Goal: Check status: Check status

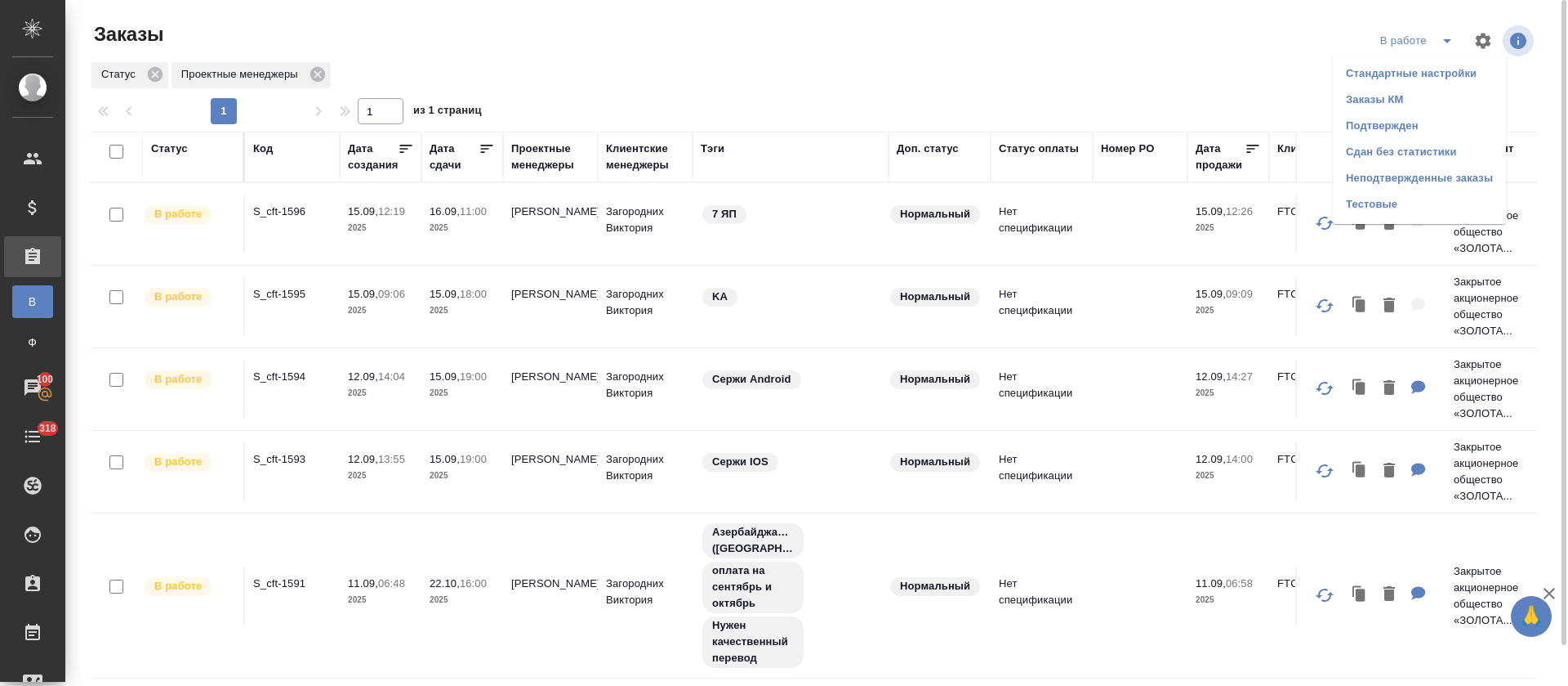
click at [1417, 126] on li "Подтвержден" at bounding box center [1419, 126] width 174 height 26
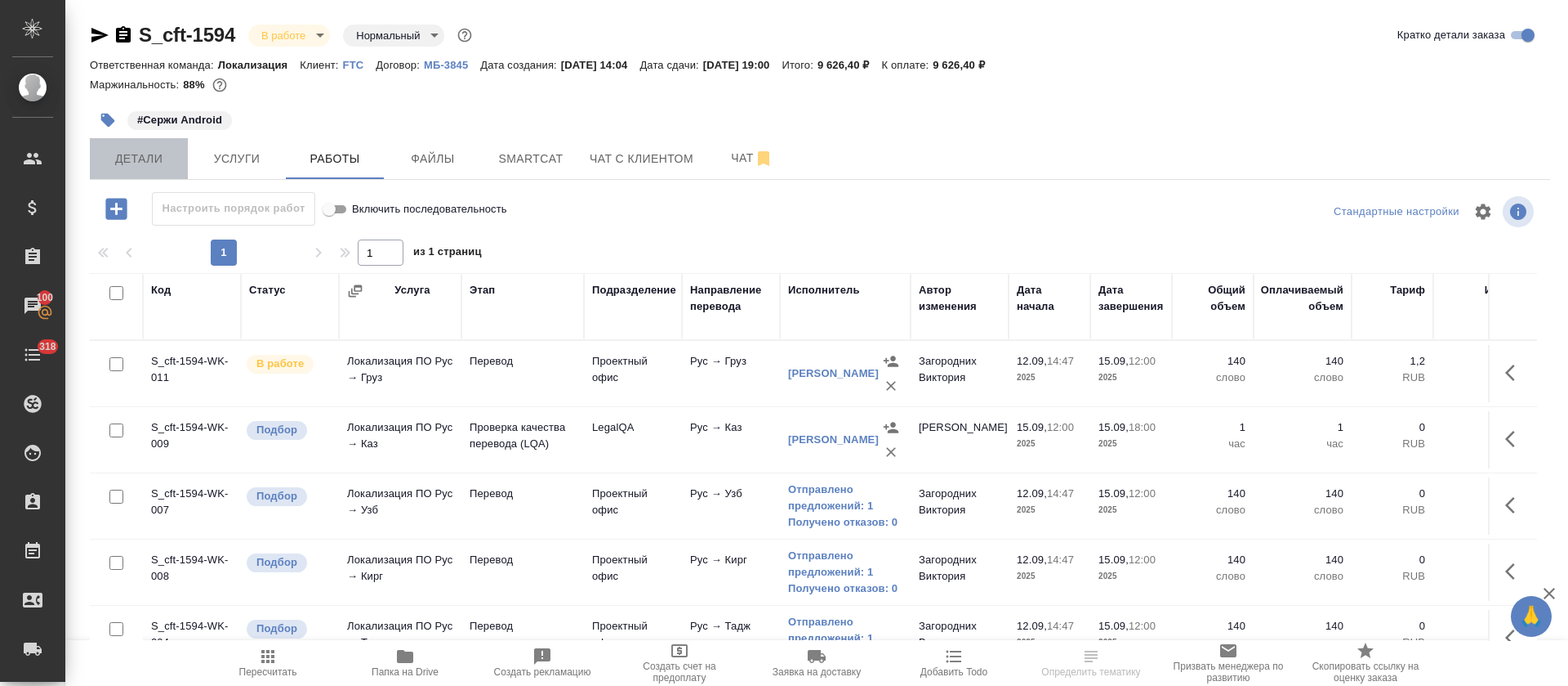
click at [151, 174] on button "Детали" at bounding box center [139, 158] width 98 height 41
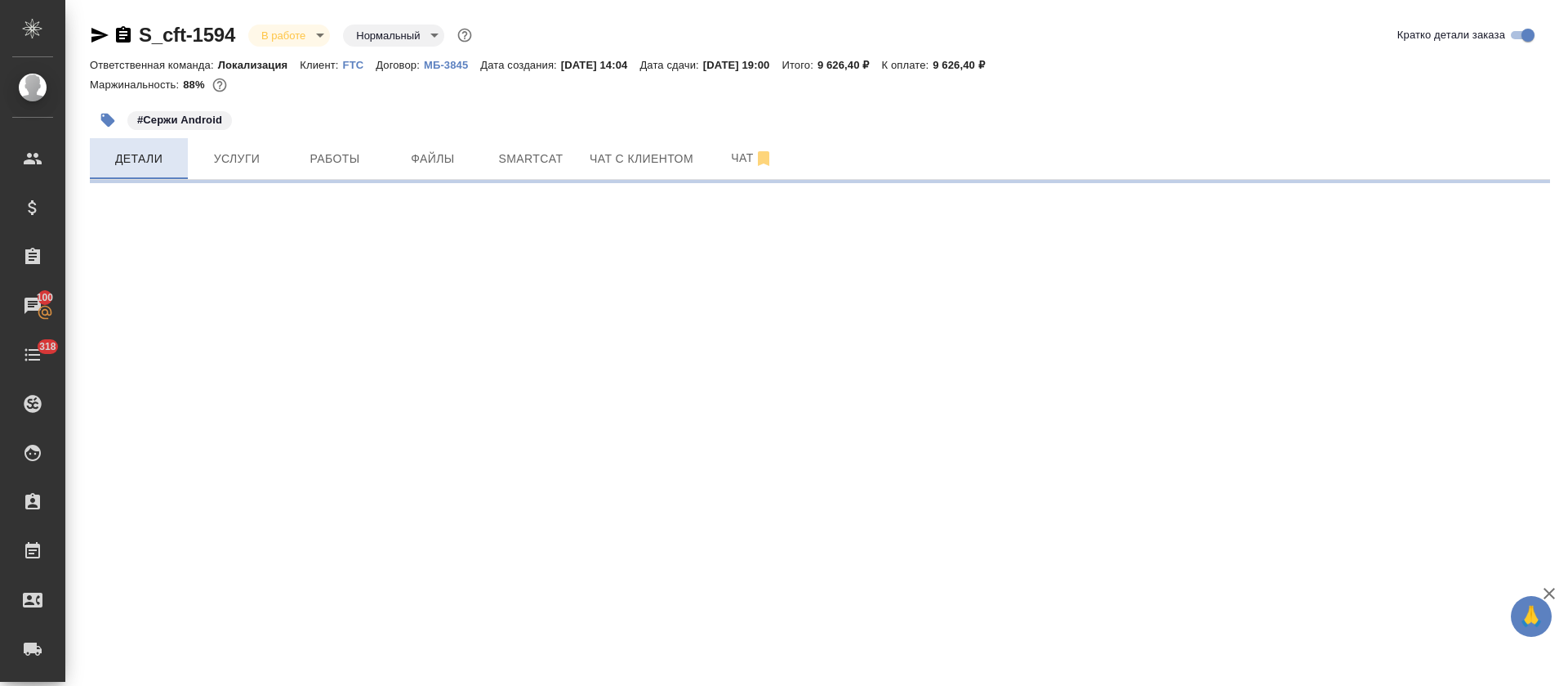
select select "RU"
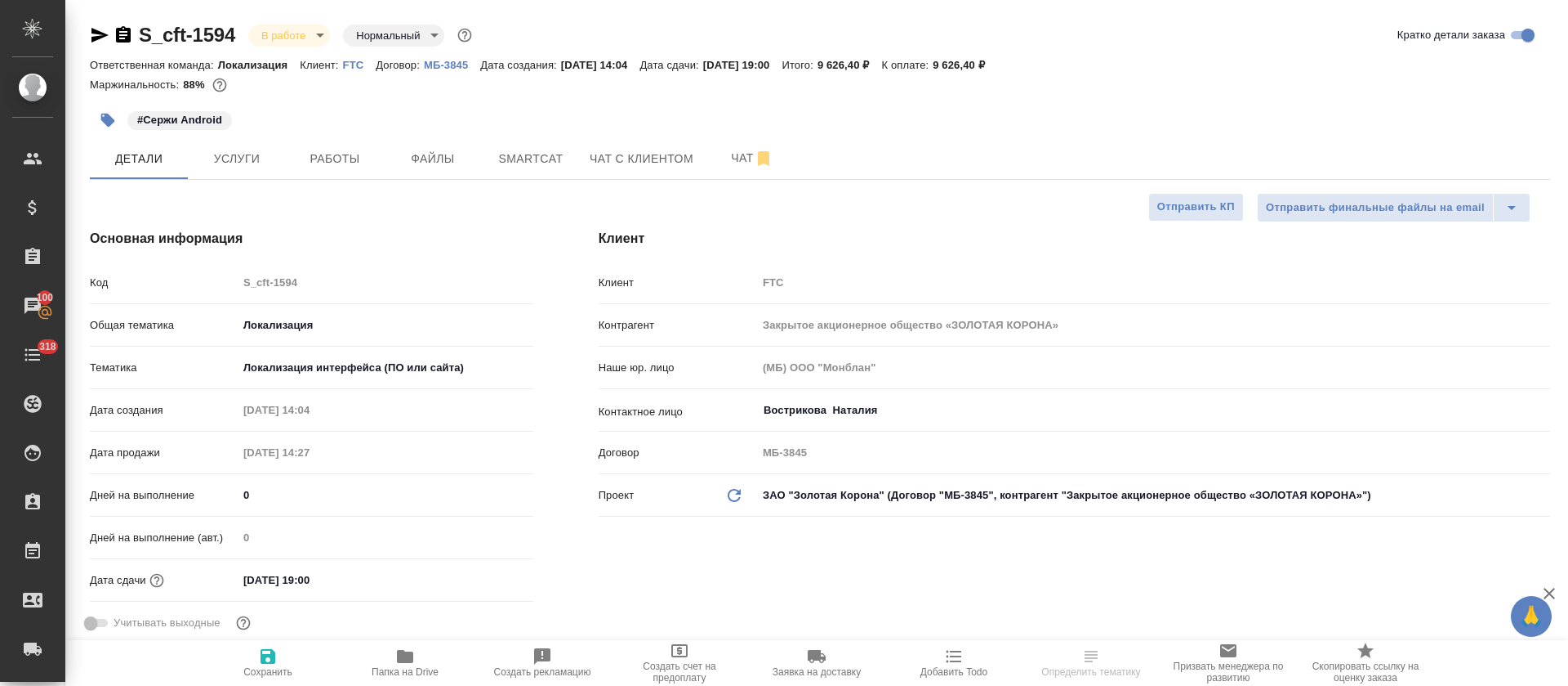
type textarea "x"
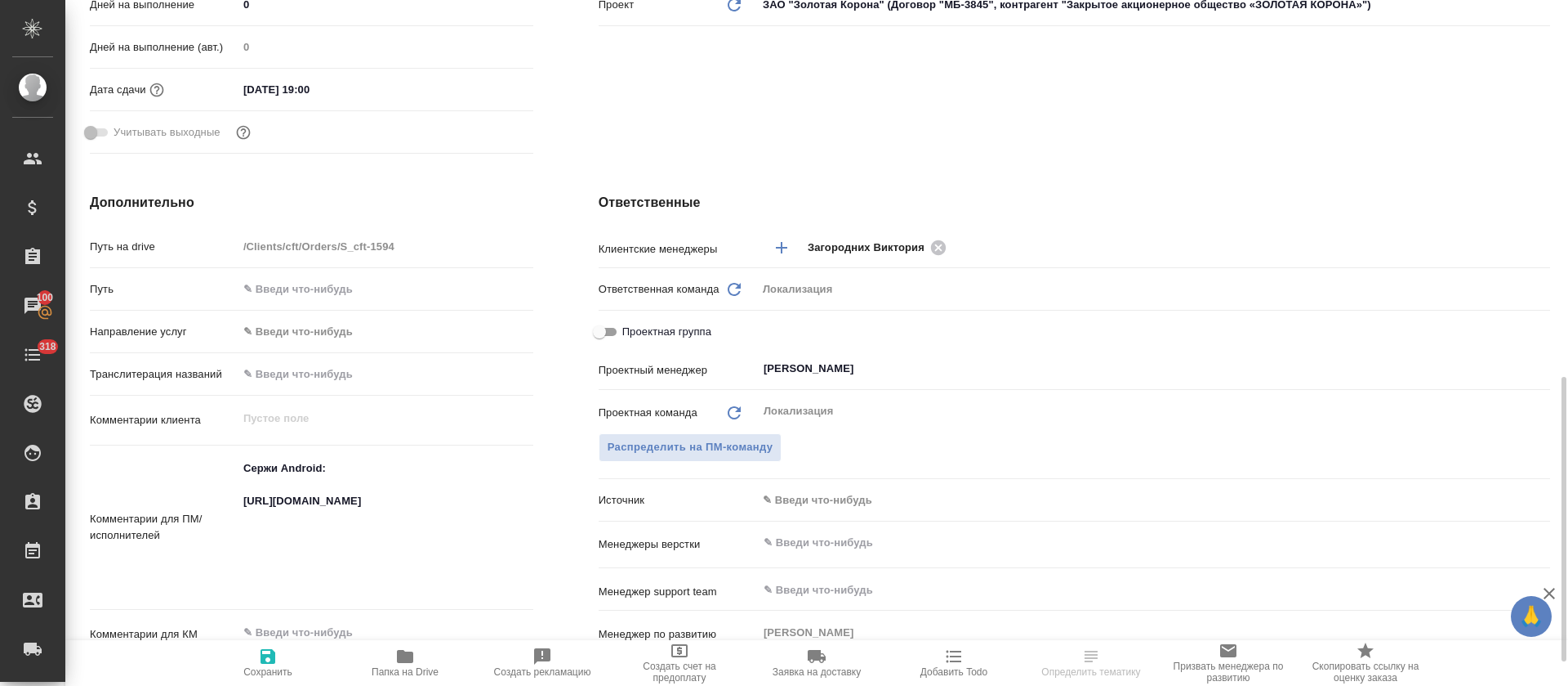
scroll to position [613, 0]
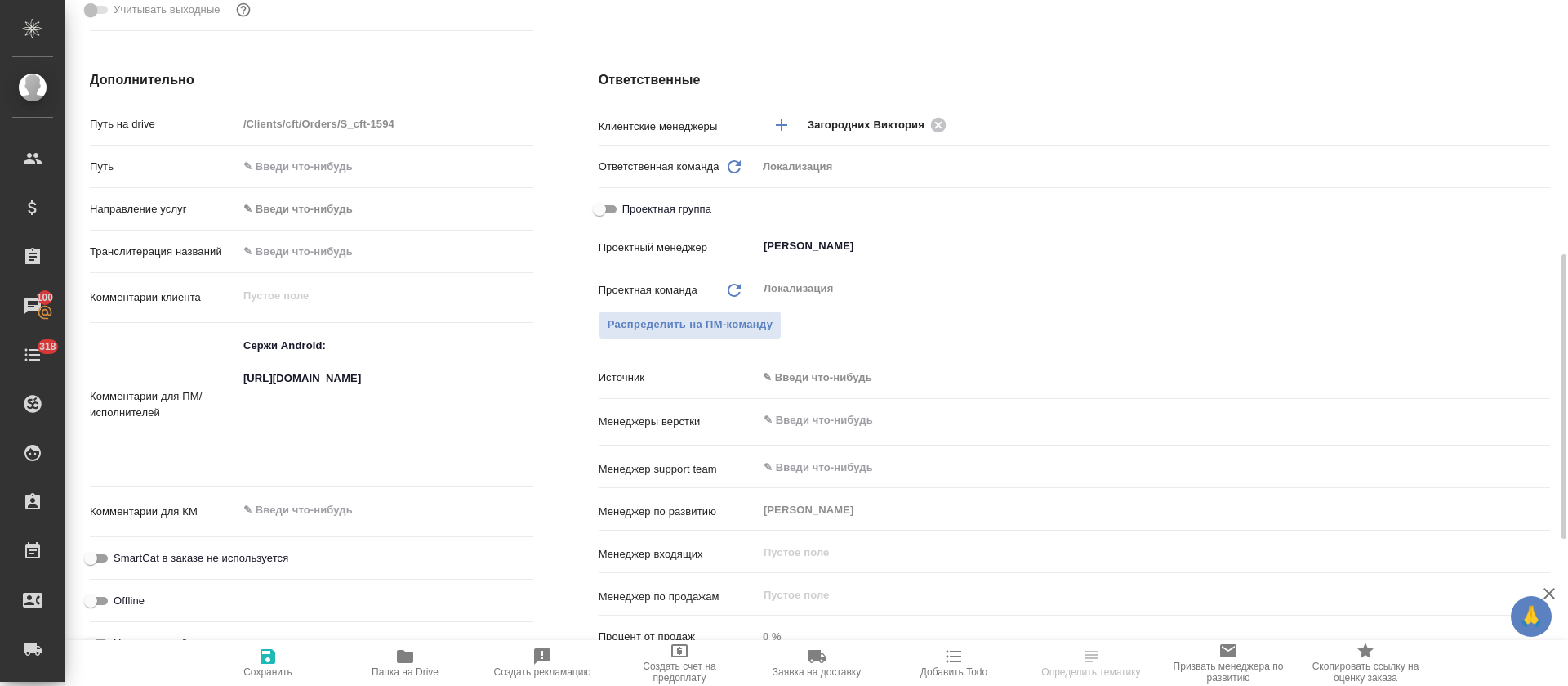
type textarea "x"
click at [298, 395] on textarea "Сержи Android: https://smartcat.com/projects/83fbdc97-7f3c-4db6-867b-8ebb96f778…" at bounding box center [386, 402] width 296 height 142
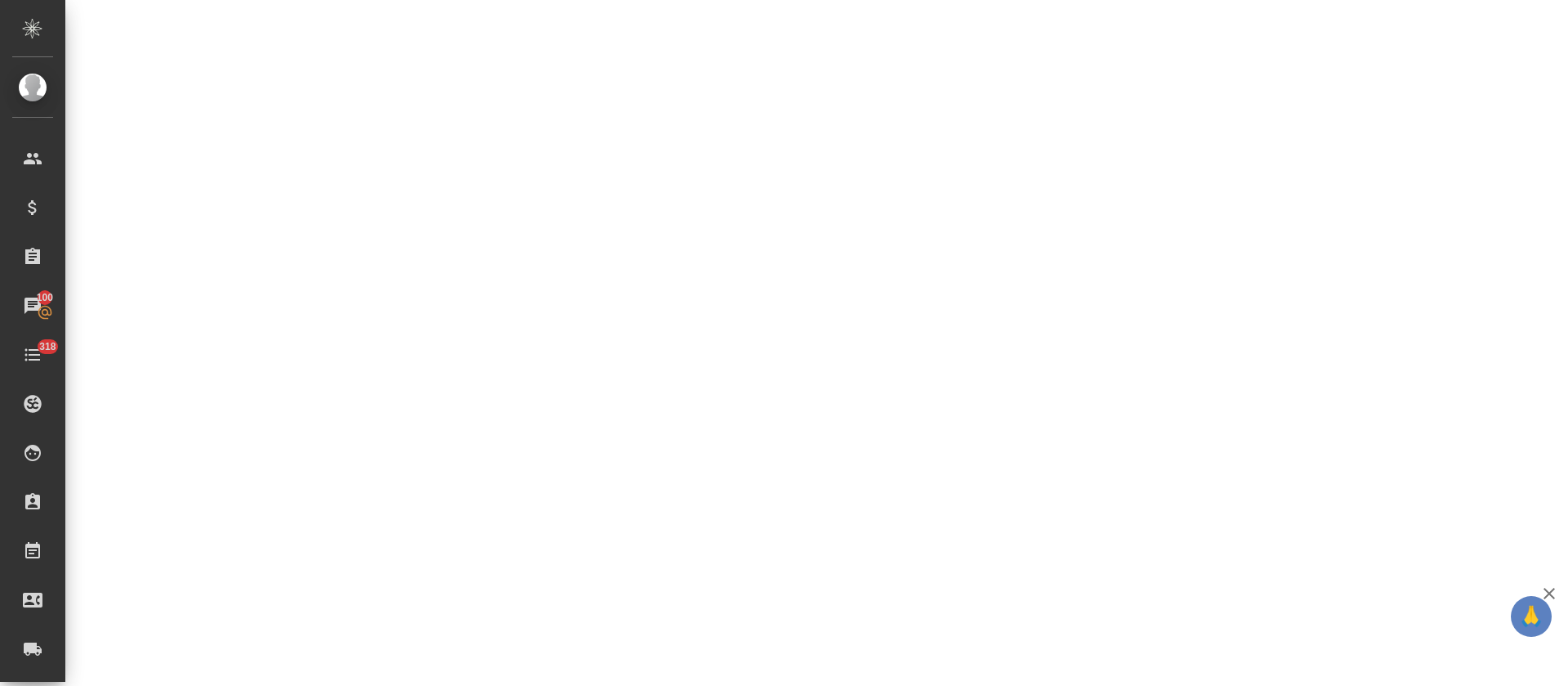
click at [298, 395] on div ".cls-1 fill:#fff; AWATERA Tretyakova Olga Клиенты Спецификации Заказы 100 Чаты …" at bounding box center [784, 343] width 1568 height 686
select select "RU"
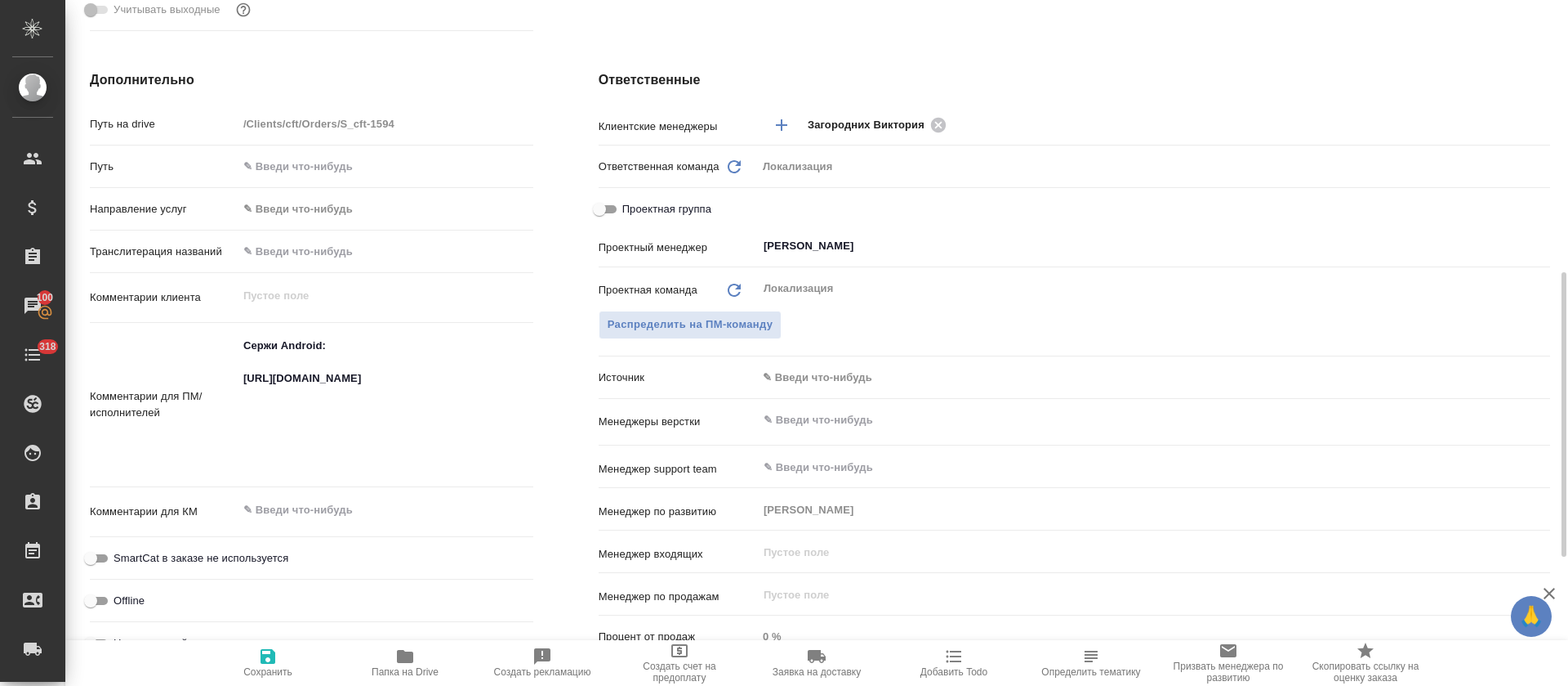
type textarea "x"
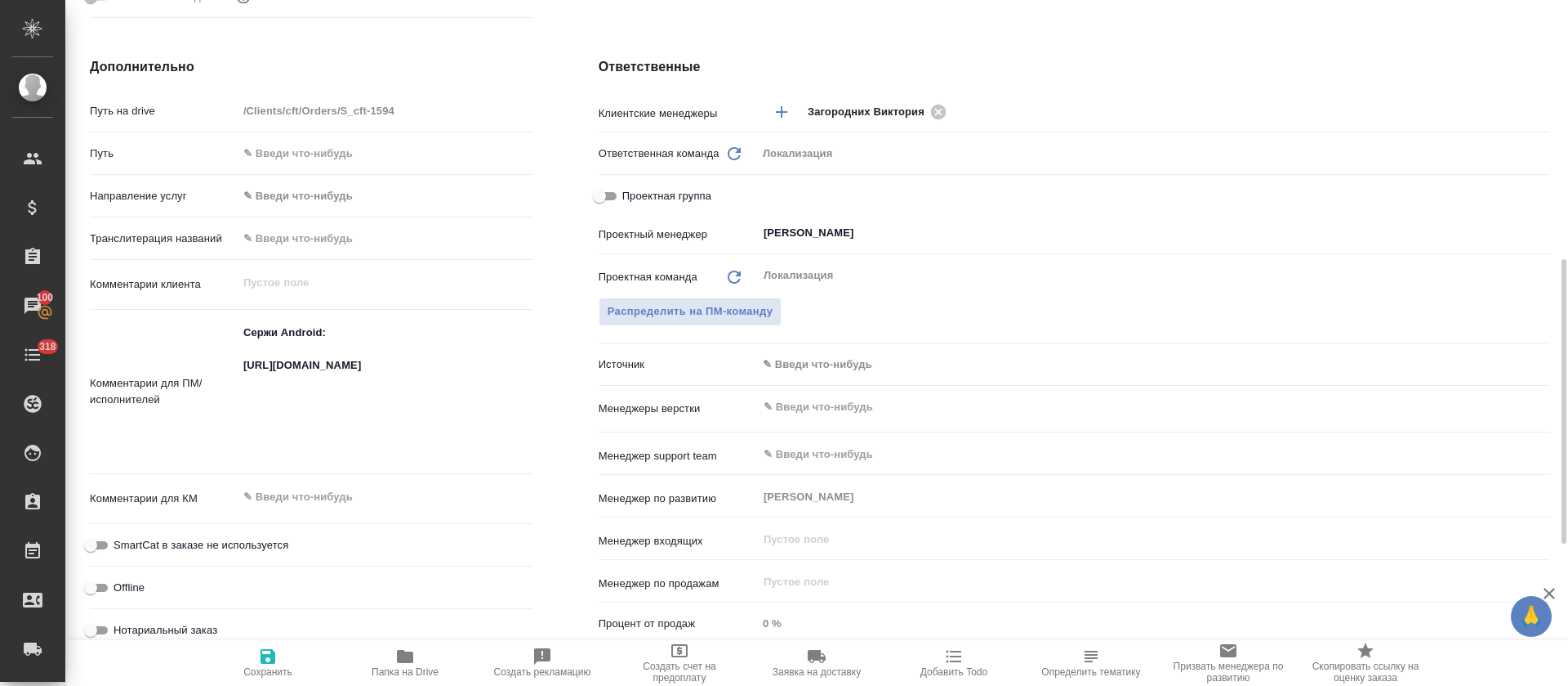
type textarea "x"
click at [298, 395] on textarea "Сержи Android: https://smartcat.com/projects/83fbdc97-7f3c-4db6-867b-8ebb96f778…" at bounding box center [386, 389] width 296 height 142
click at [298, 395] on textarea "Сержи Android: https://smartcat.com/projects/83fbdc97-7f3c-4db6-867b-8ebb96f778…" at bounding box center [385, 390] width 294 height 142
type textarea "x"
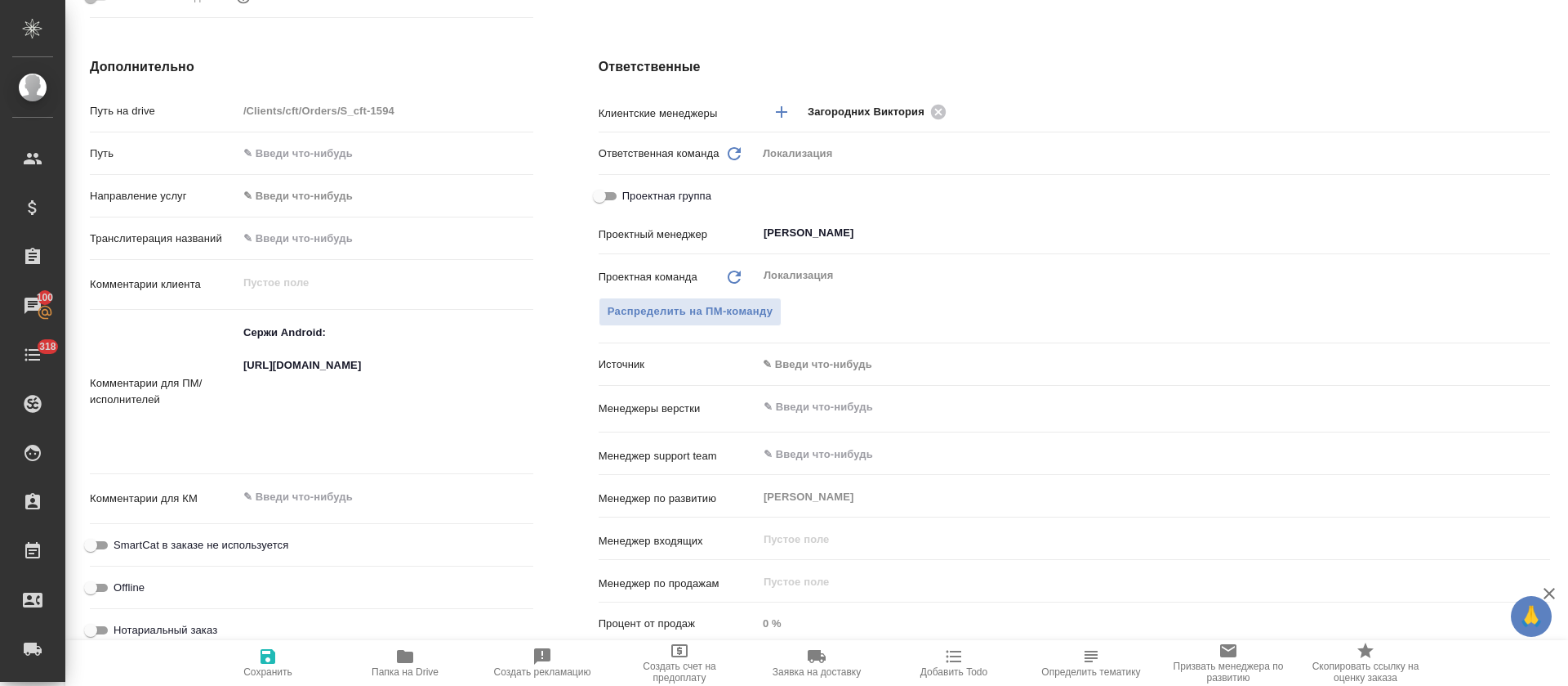
type textarea "x"
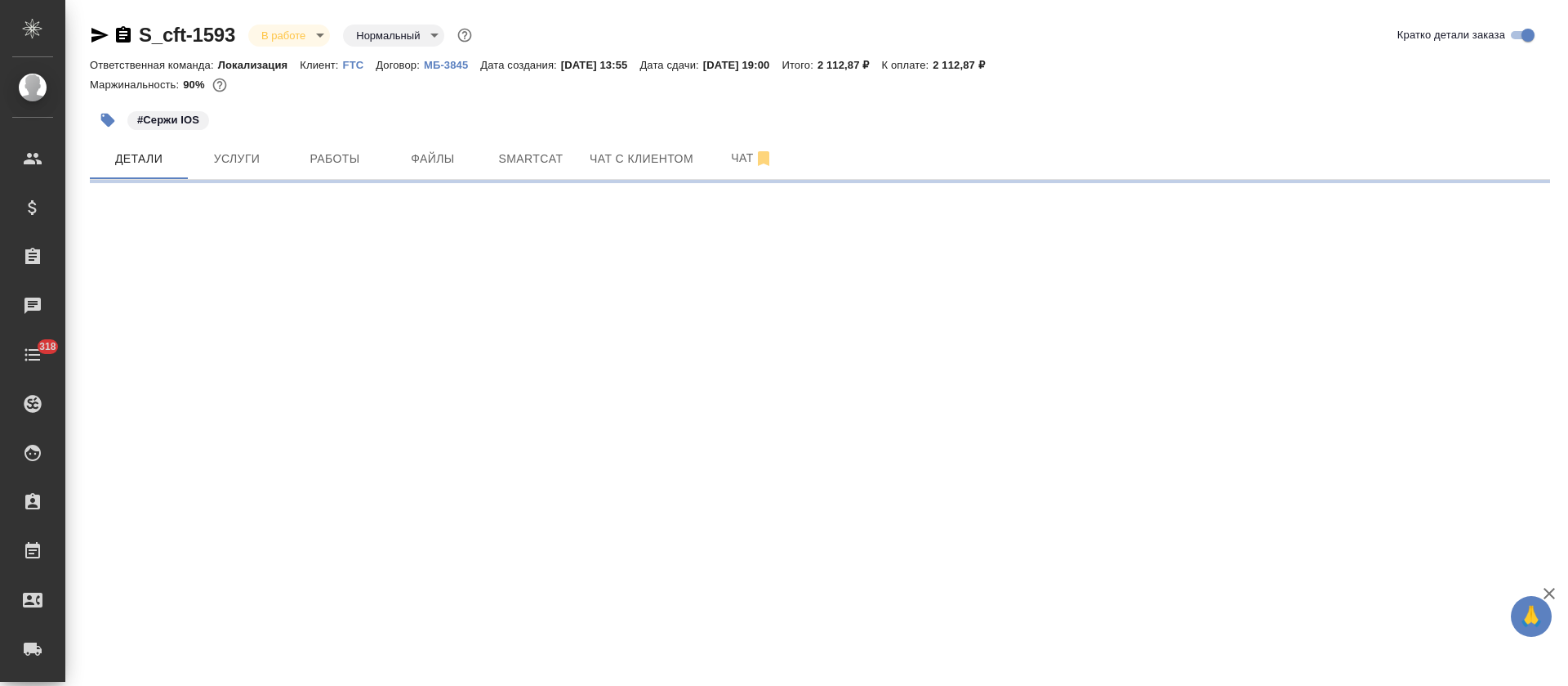
select select "RU"
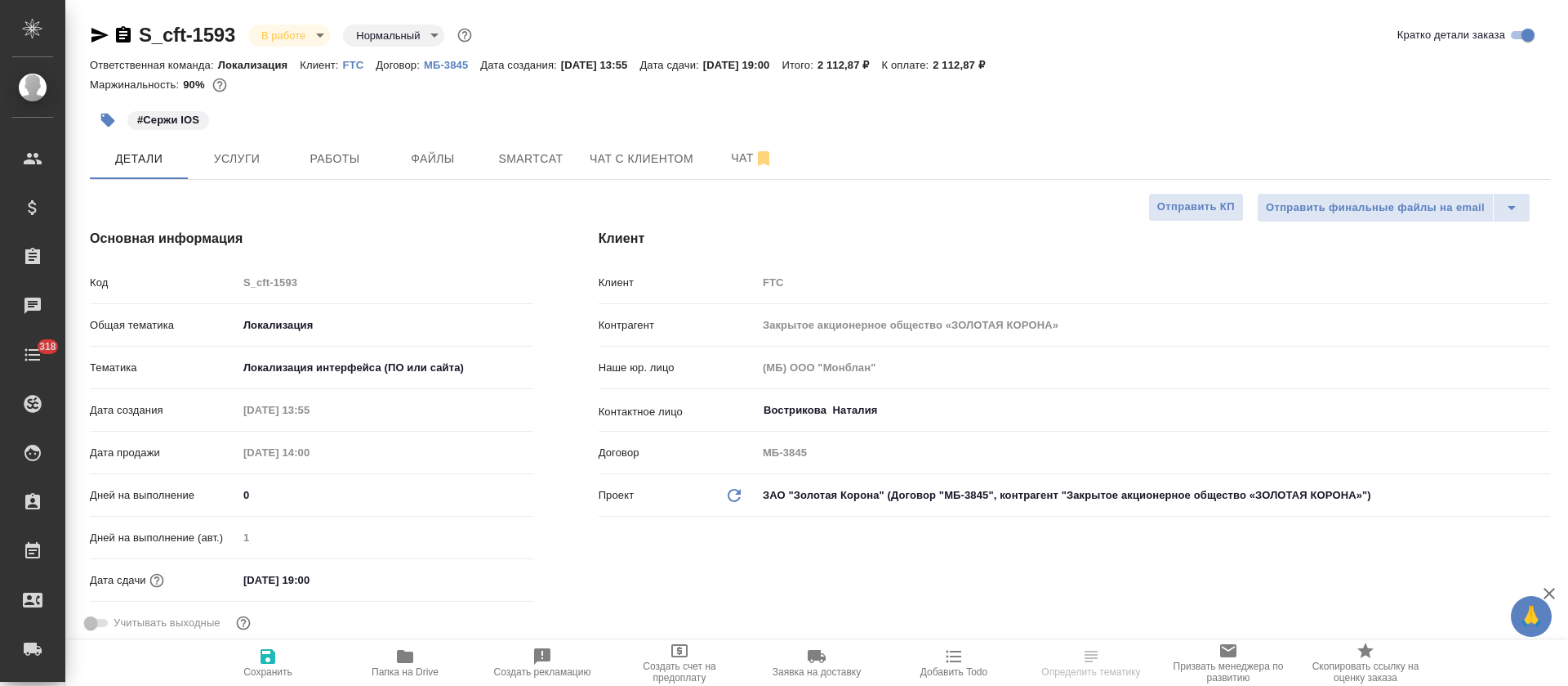
type textarea "x"
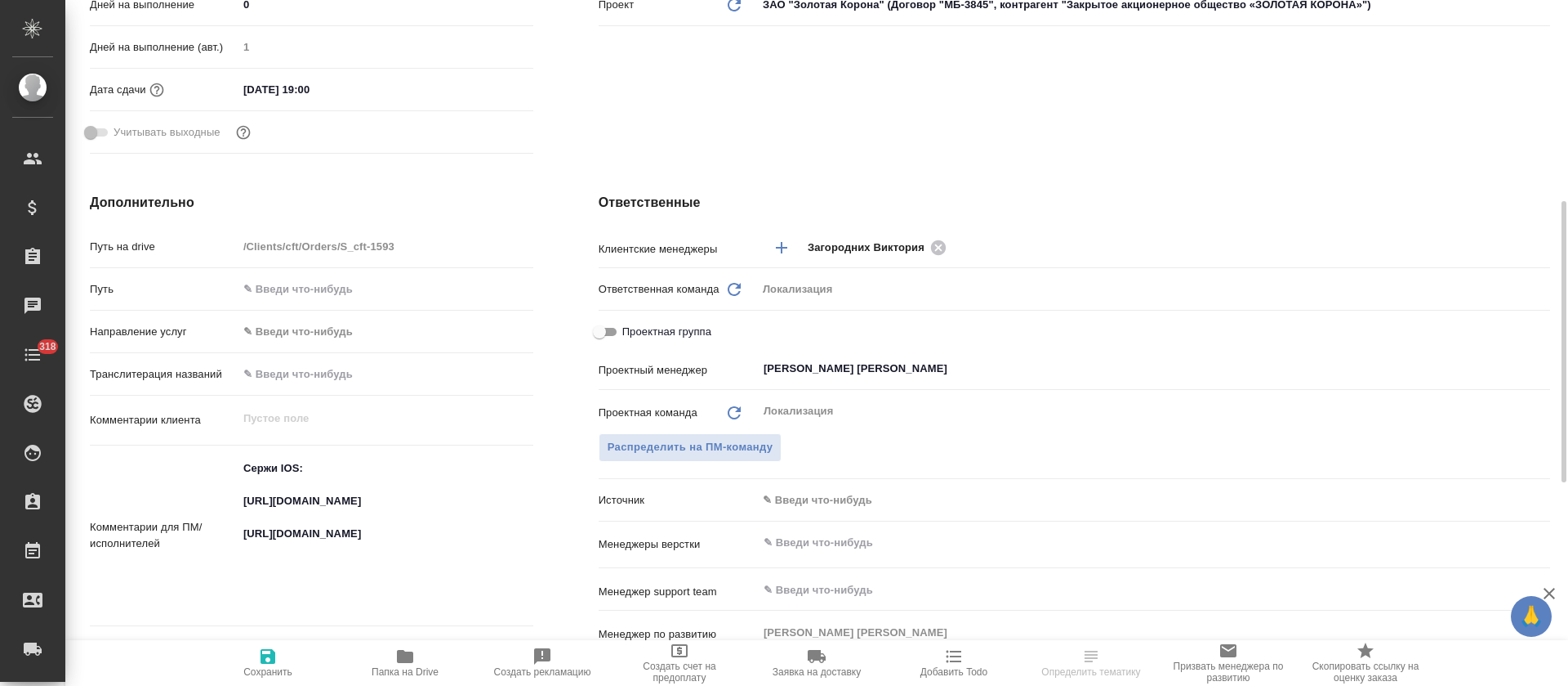
scroll to position [736, 0]
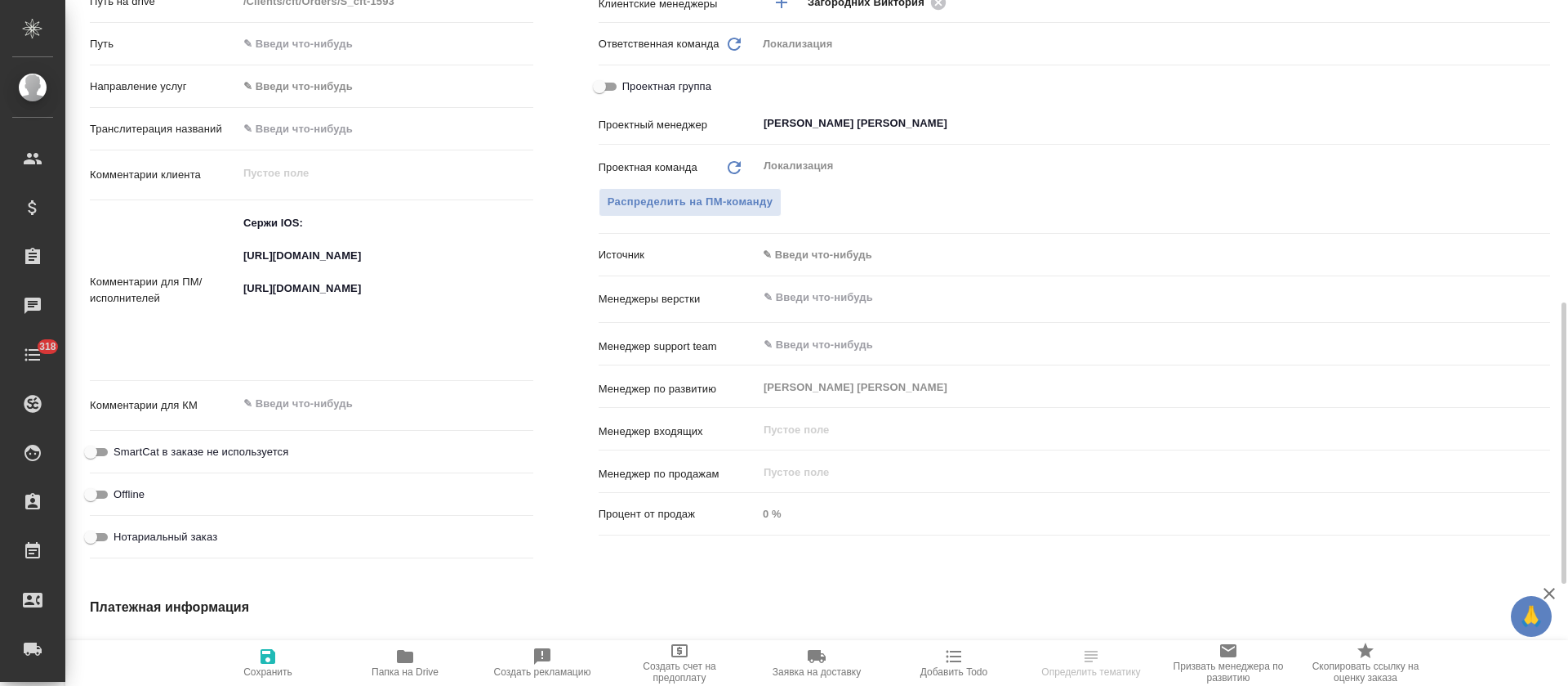
type textarea "x"
click at [261, 288] on textarea "Сержи IOS: https://smartcat.com/projects/cbb2b0c1-053b-4a02-9793-cb712a3e3c97/f…" at bounding box center [386, 289] width 296 height 159
click at [261, 288] on textarea "Сержи IOS: https://smartcat.com/projects/cbb2b0c1-053b-4a02-9793-cb712a3e3c97/f…" at bounding box center [385, 290] width 294 height 159
type textarea "x"
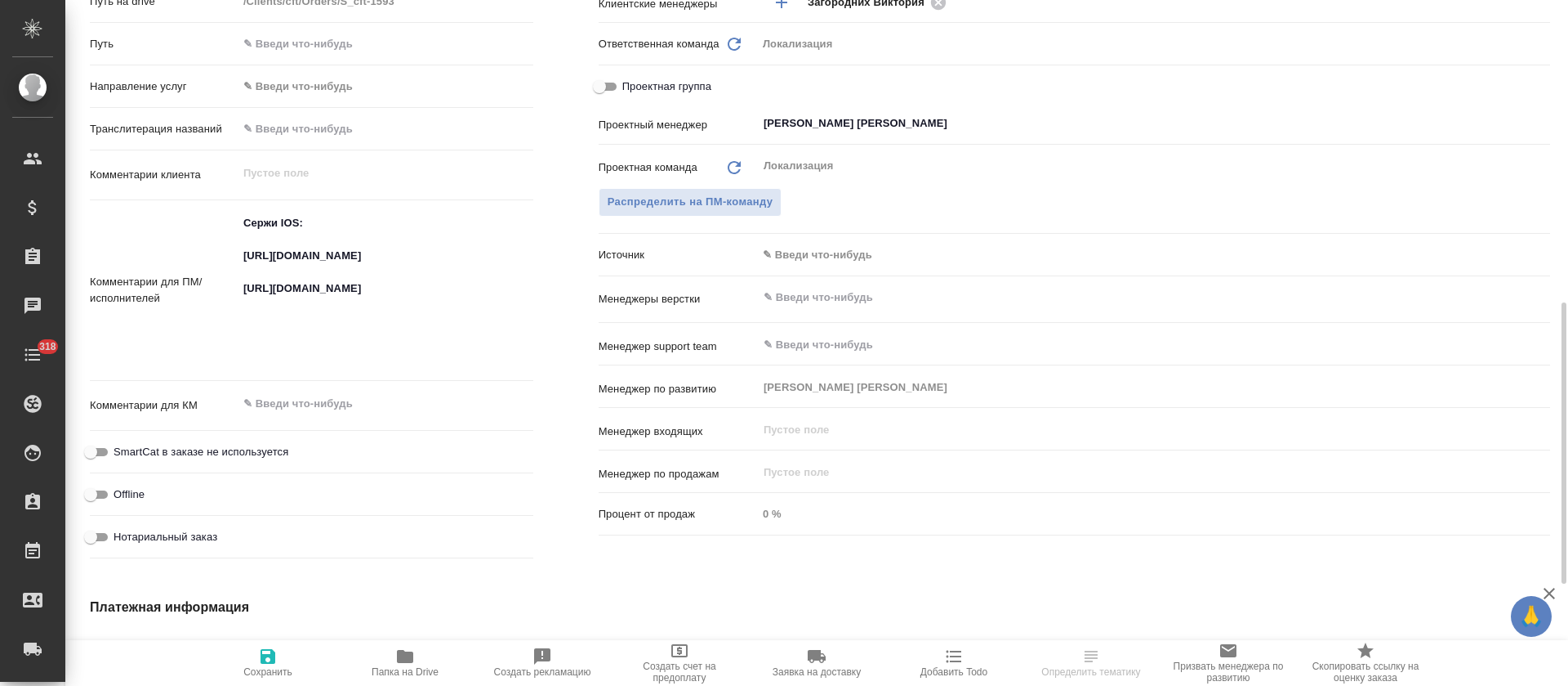
type textarea "x"
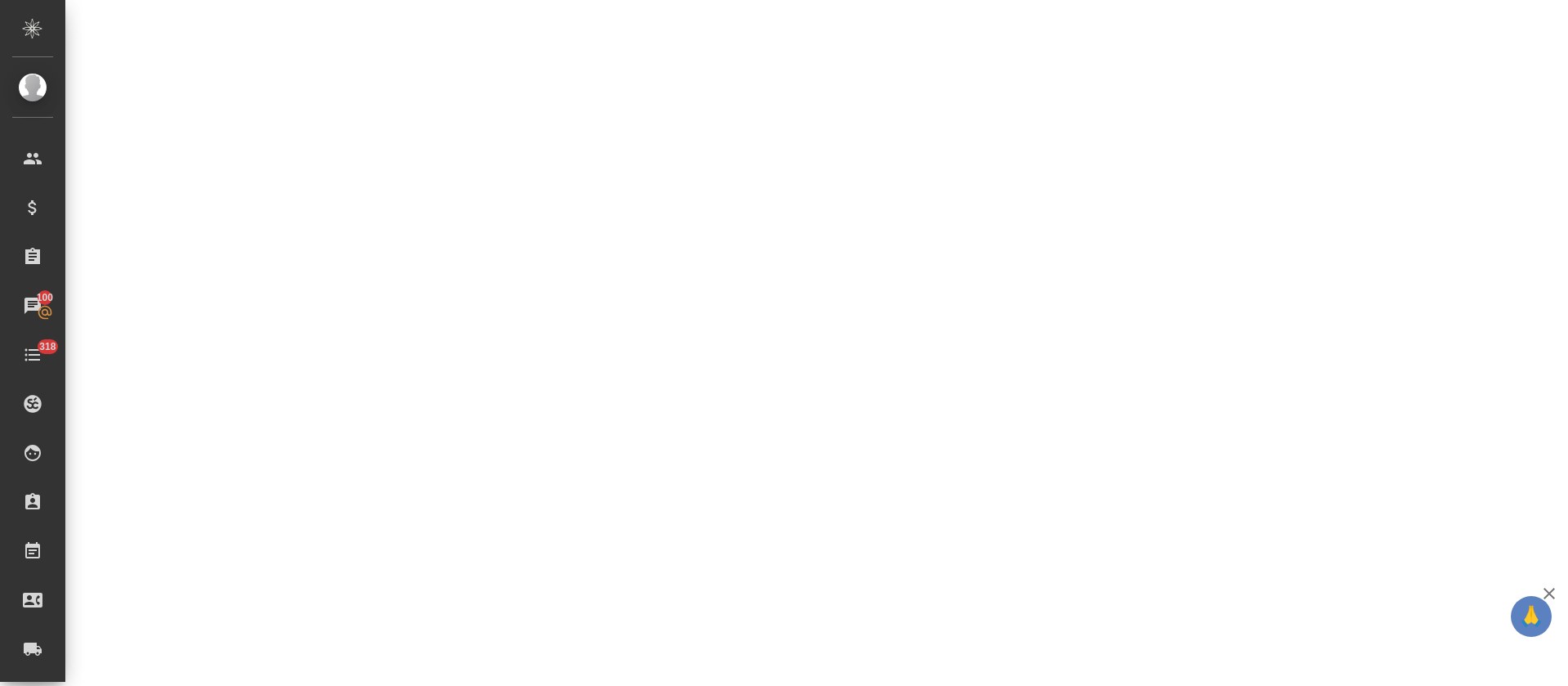
select select "RU"
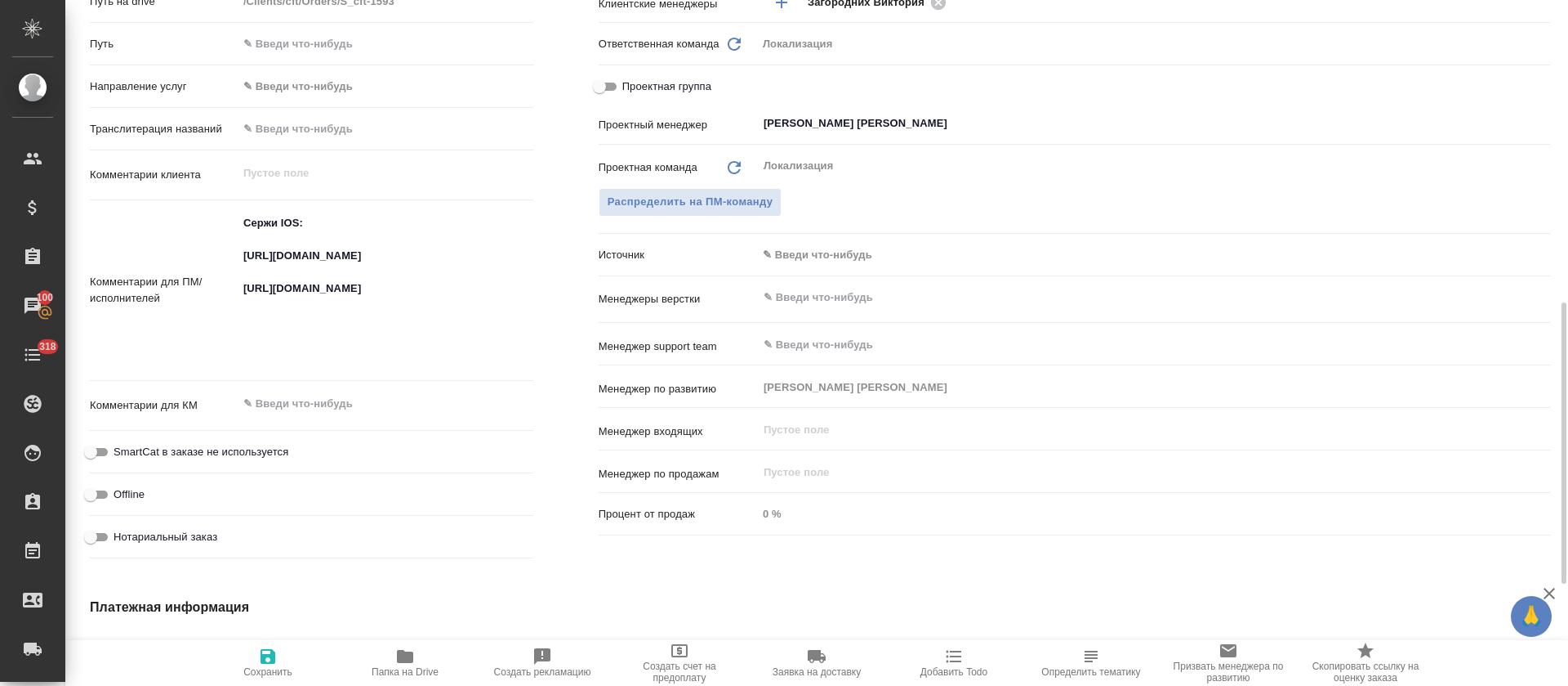
type textarea "x"
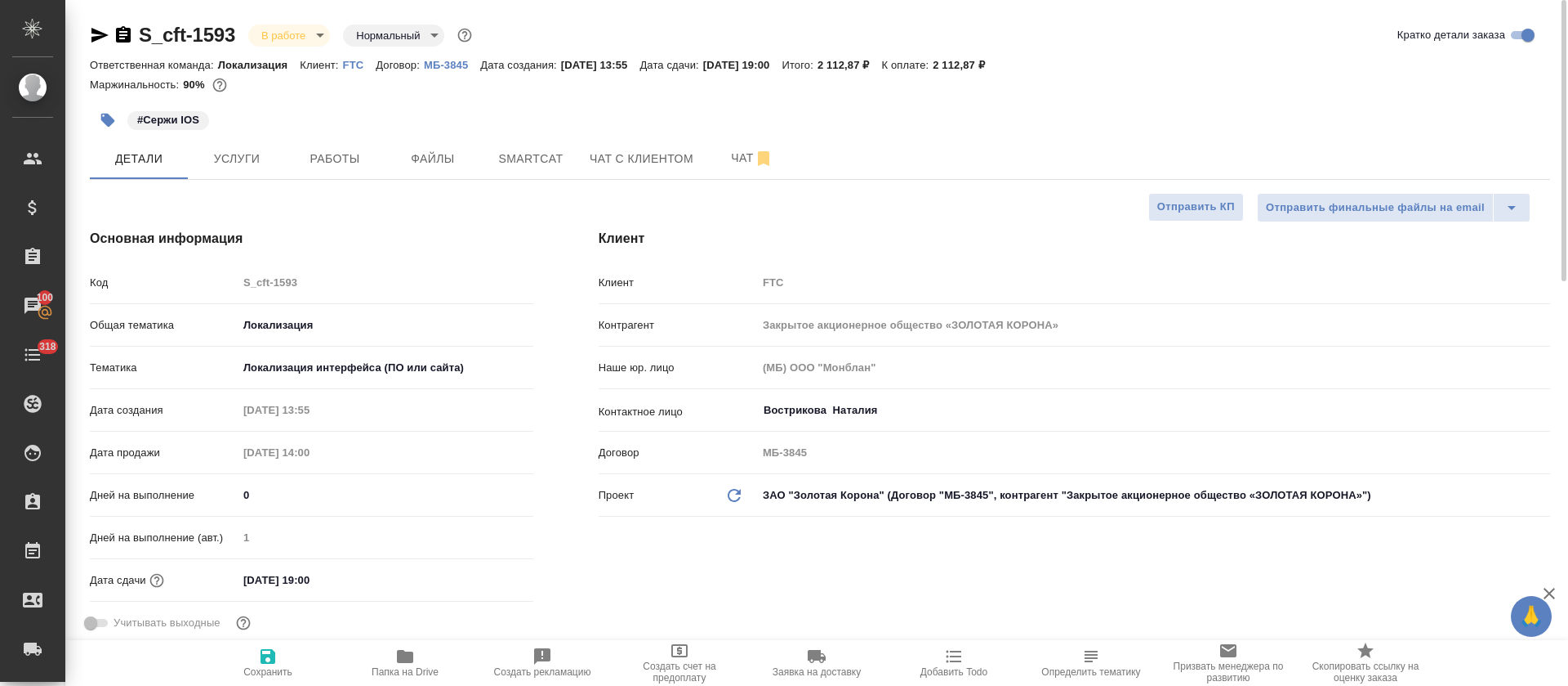
type textarea "x"
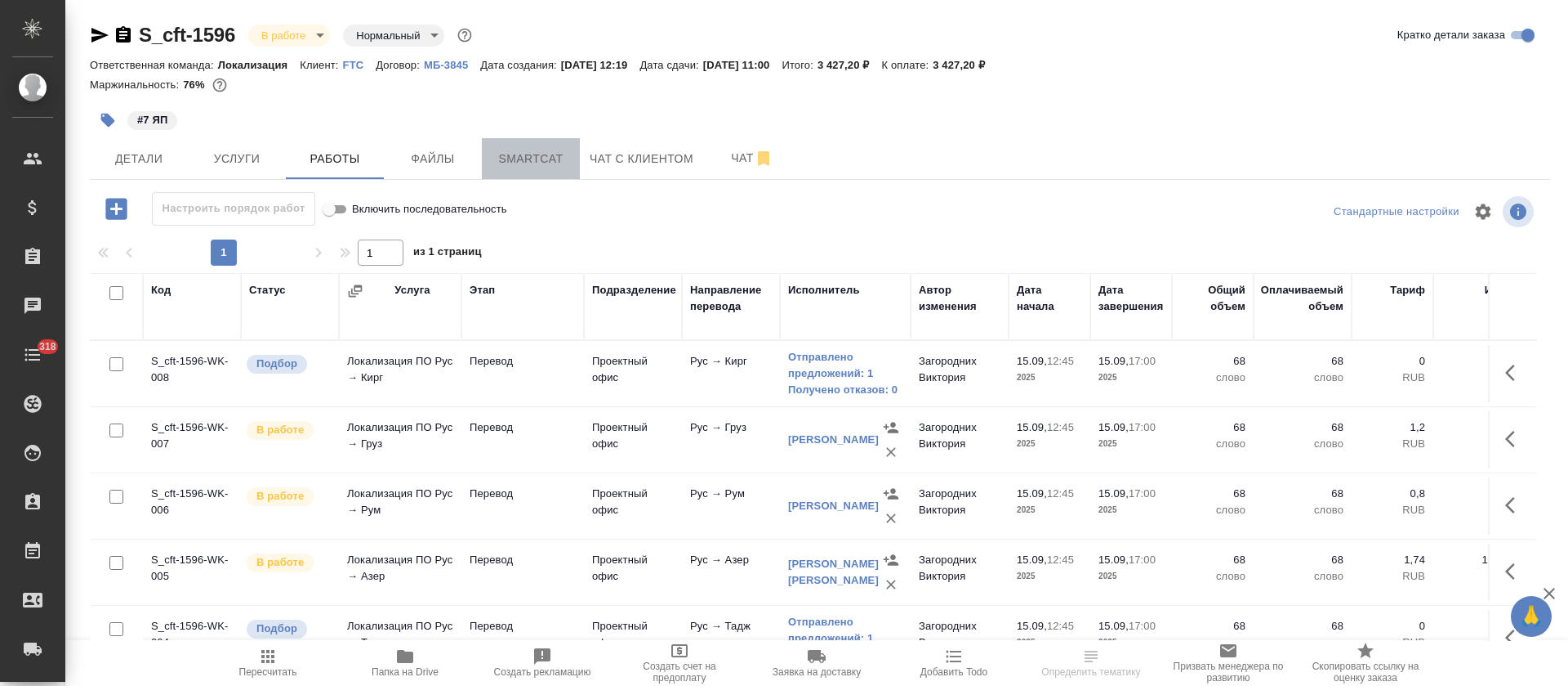
click at [534, 150] on span "Smartcat" at bounding box center [531, 159] width 78 height 21
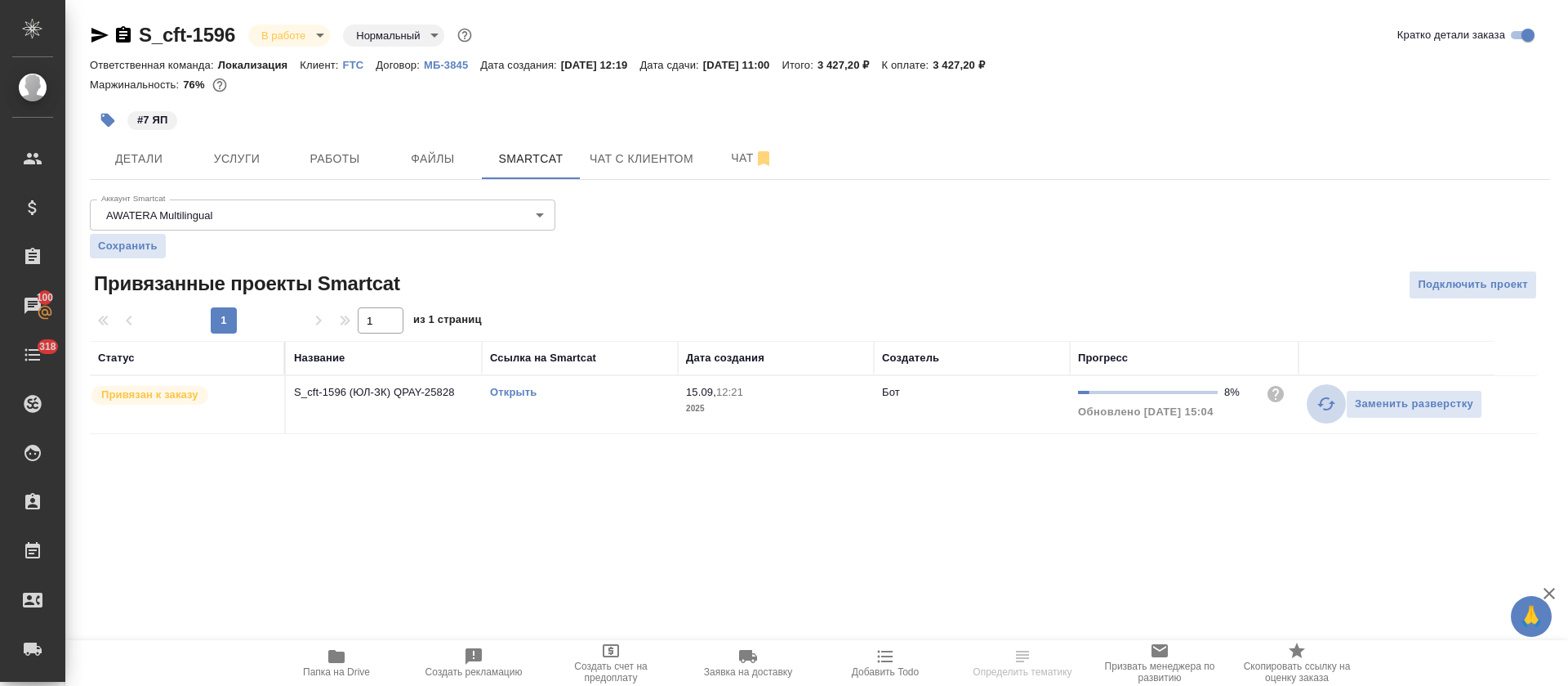
click at [1321, 400] on icon "button" at bounding box center [1327, 403] width 18 height 13
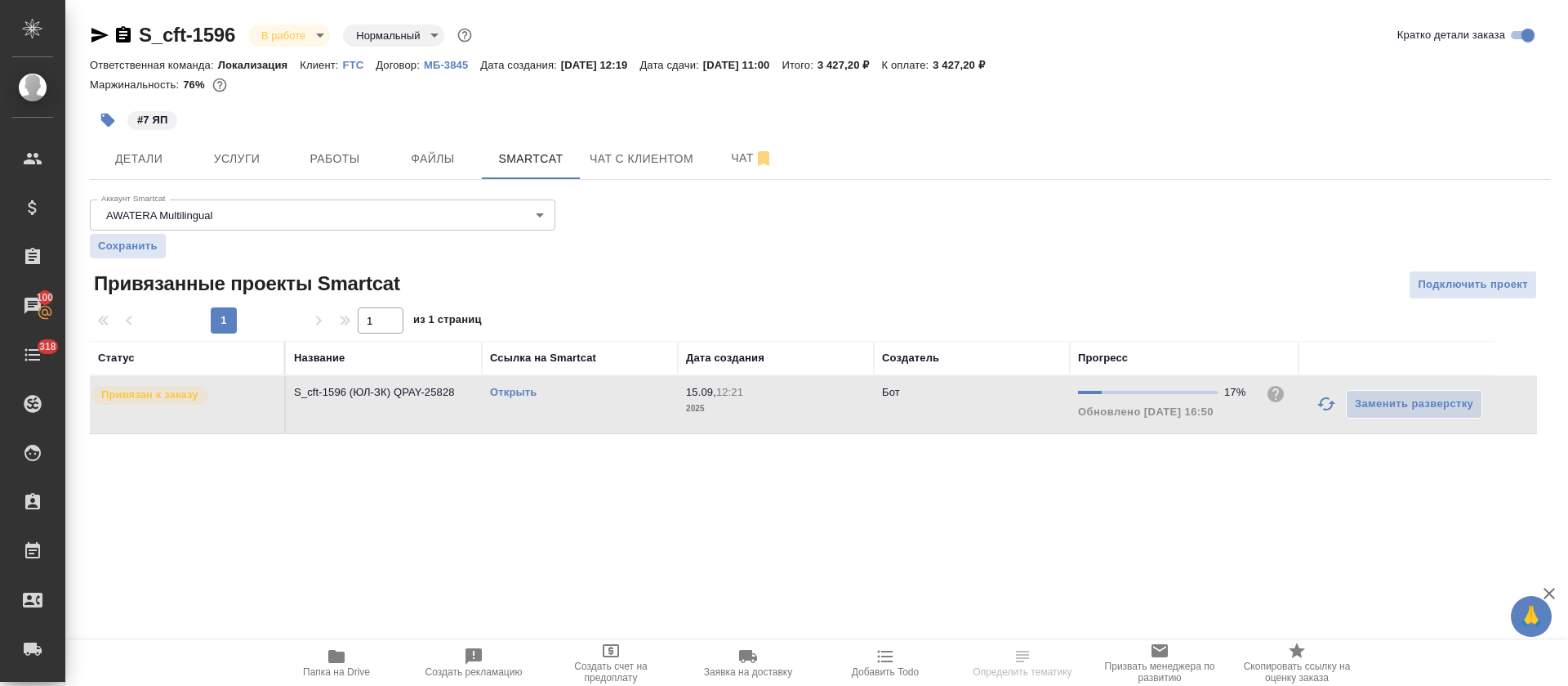
click at [515, 388] on link "Открыть" at bounding box center [513, 392] width 47 height 12
click at [353, 146] on button "Работы" at bounding box center [334, 158] width 98 height 41
